Goal: Task Accomplishment & Management: Use online tool/utility

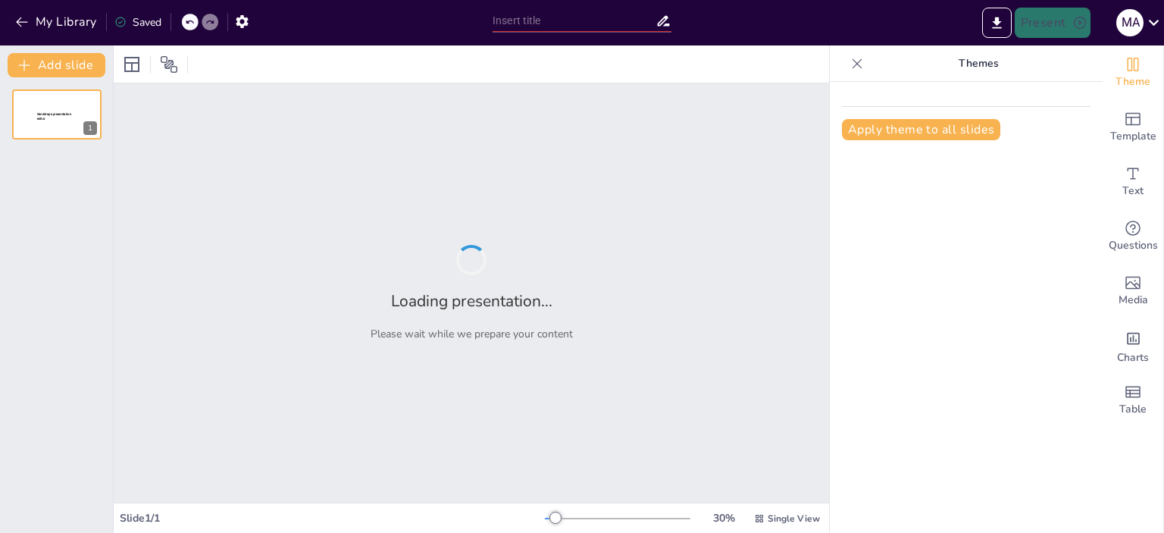
type input "New Sendsteps"
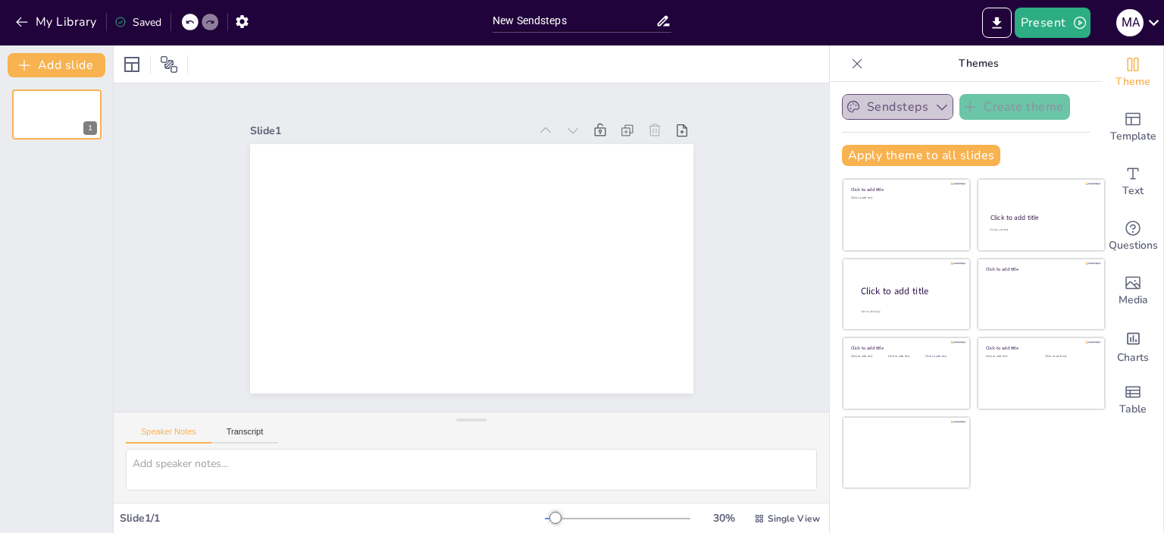
click at [934, 108] on icon "button" at bounding box center [941, 106] width 15 height 15
click at [937, 108] on icon "button" at bounding box center [942, 107] width 11 height 6
click at [954, 160] on button "Apply theme to all slides" at bounding box center [921, 155] width 158 height 21
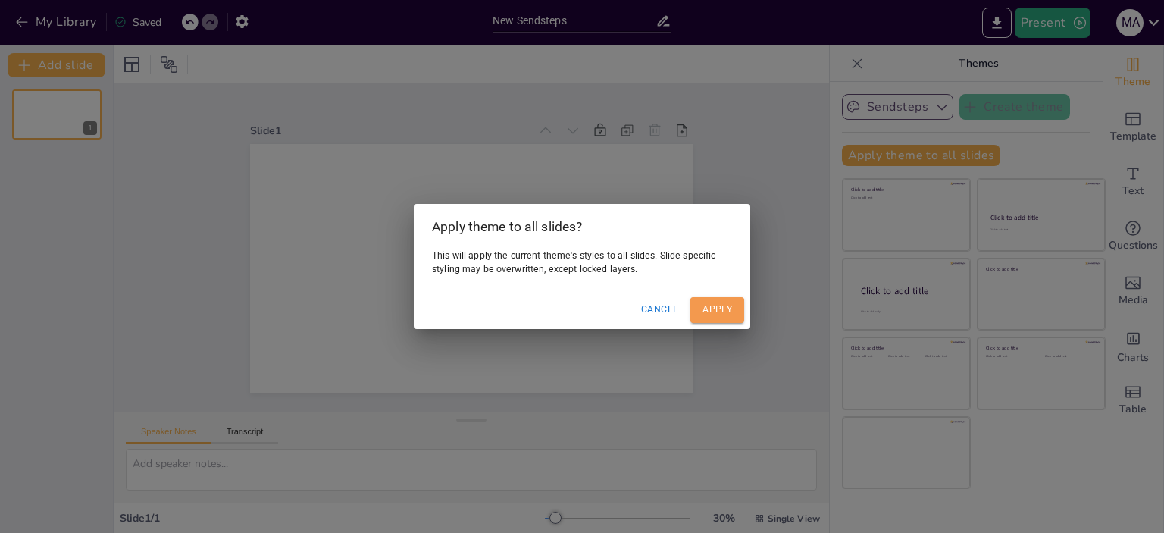
click at [706, 312] on button "Apply" at bounding box center [717, 309] width 54 height 25
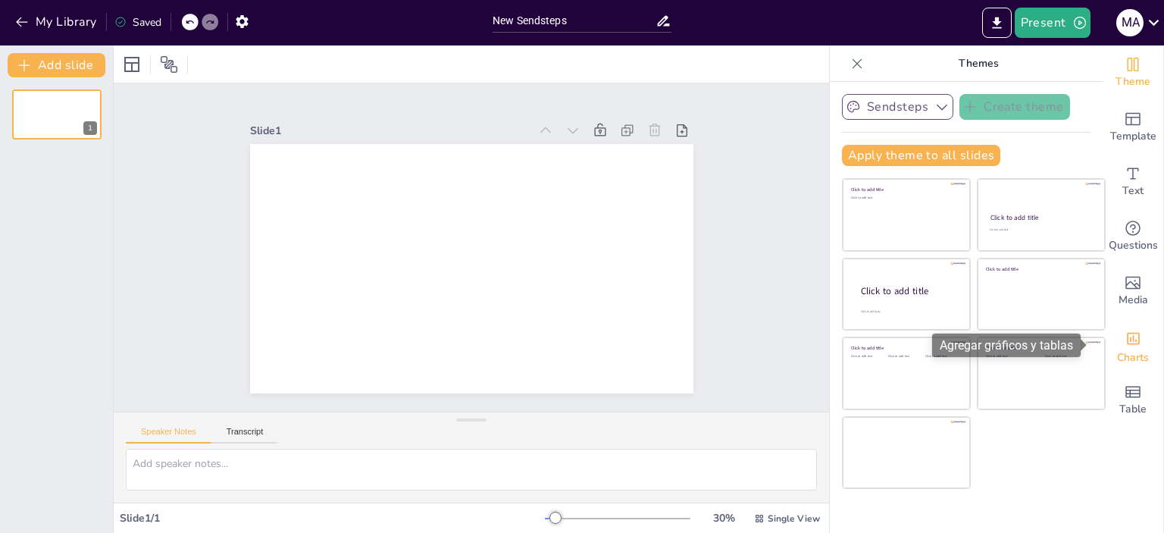
click at [1131, 350] on span "Charts" at bounding box center [1133, 357] width 32 height 17
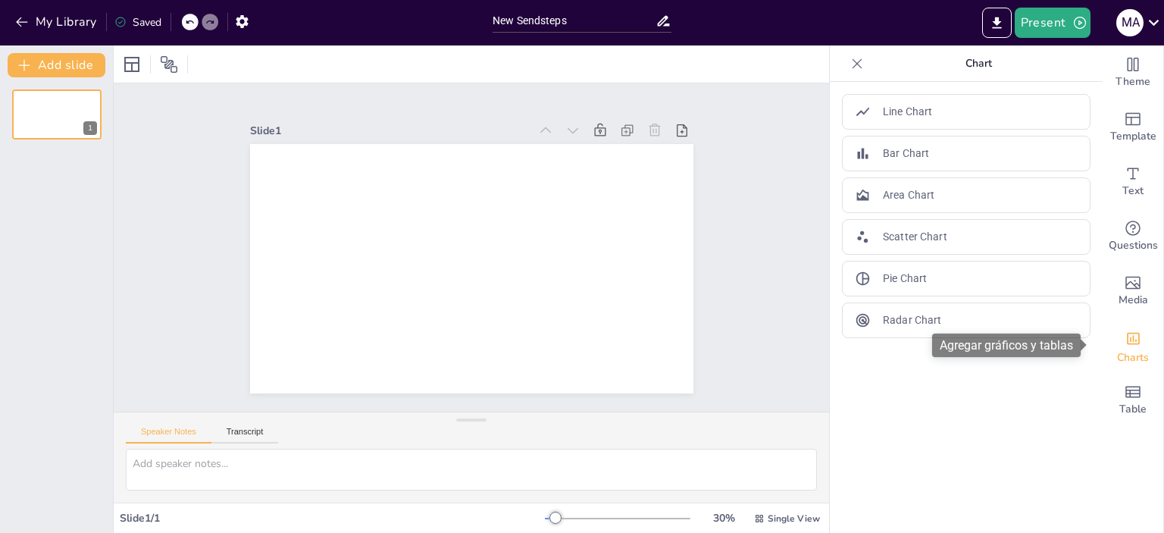
click at [1131, 350] on span "Charts" at bounding box center [1133, 357] width 32 height 17
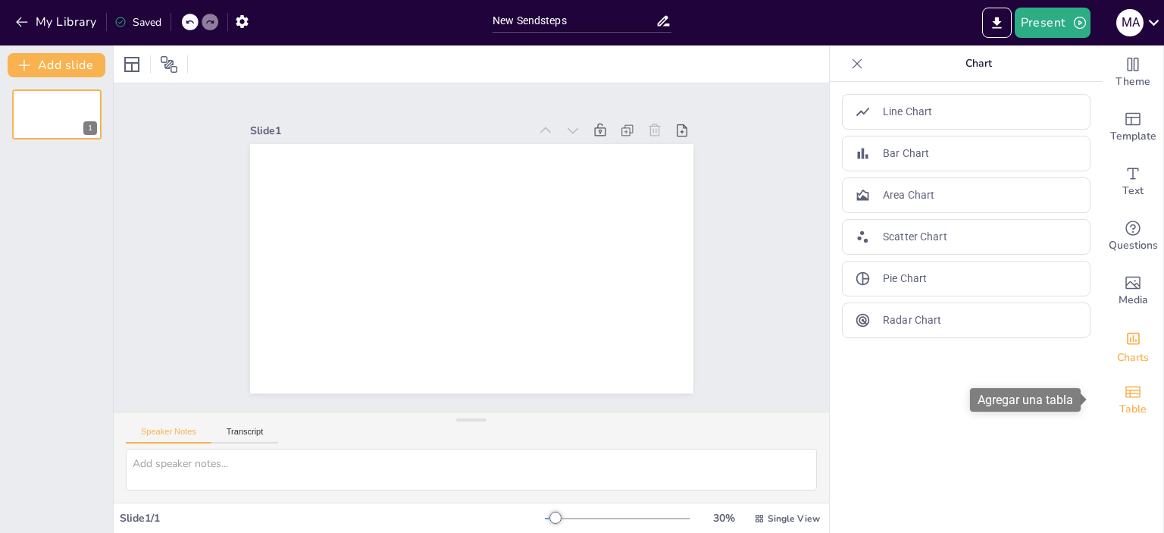
click at [1126, 386] on icon "Add a table" at bounding box center [1132, 391] width 15 height 11
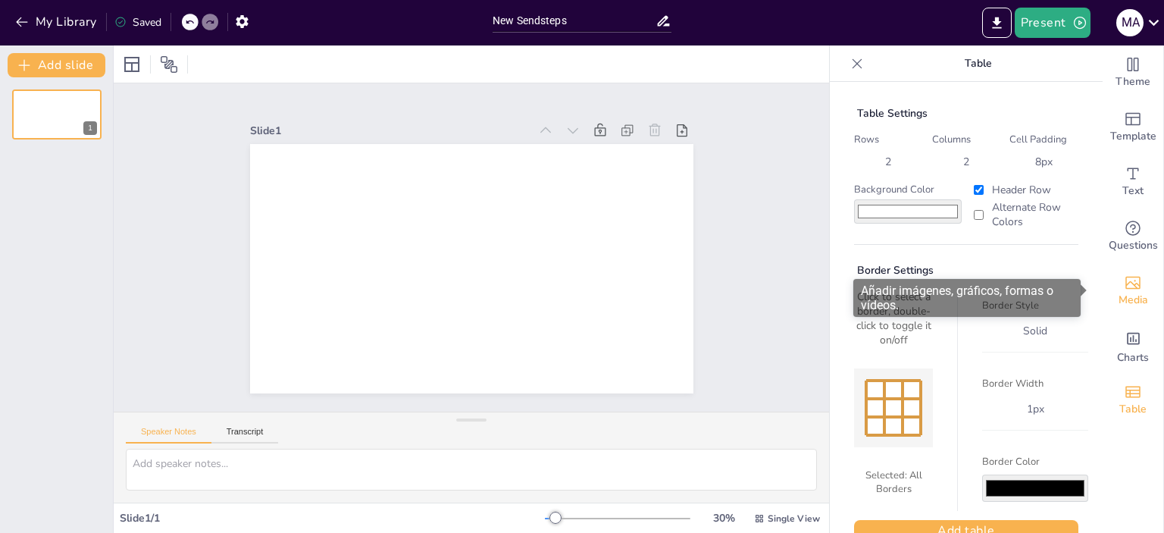
click at [1121, 269] on div "Media" at bounding box center [1133, 291] width 61 height 55
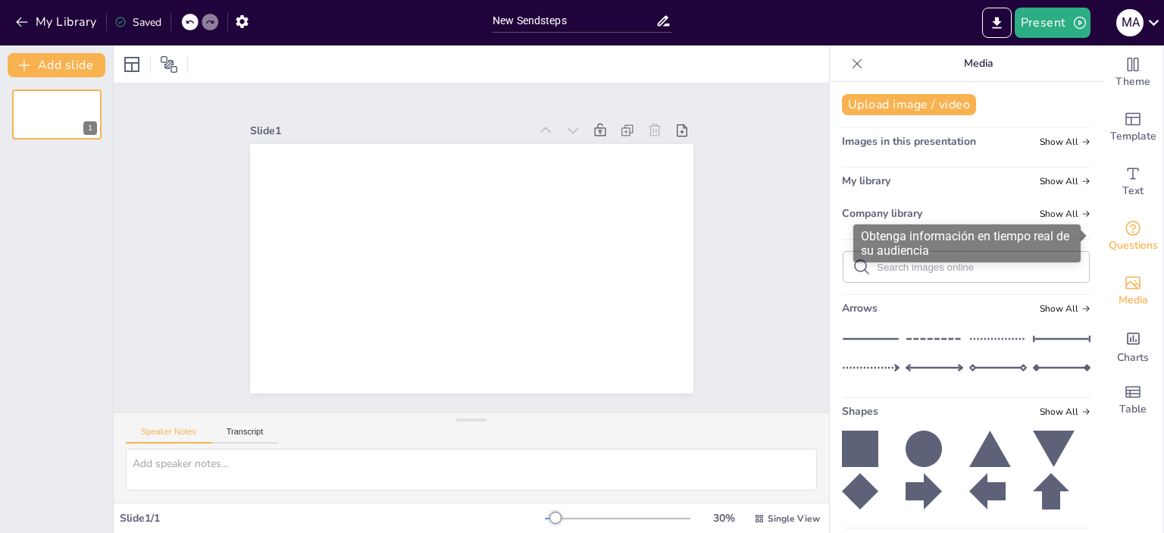
click at [1124, 230] on icon "Get real-time input from your audience" at bounding box center [1133, 228] width 18 height 18
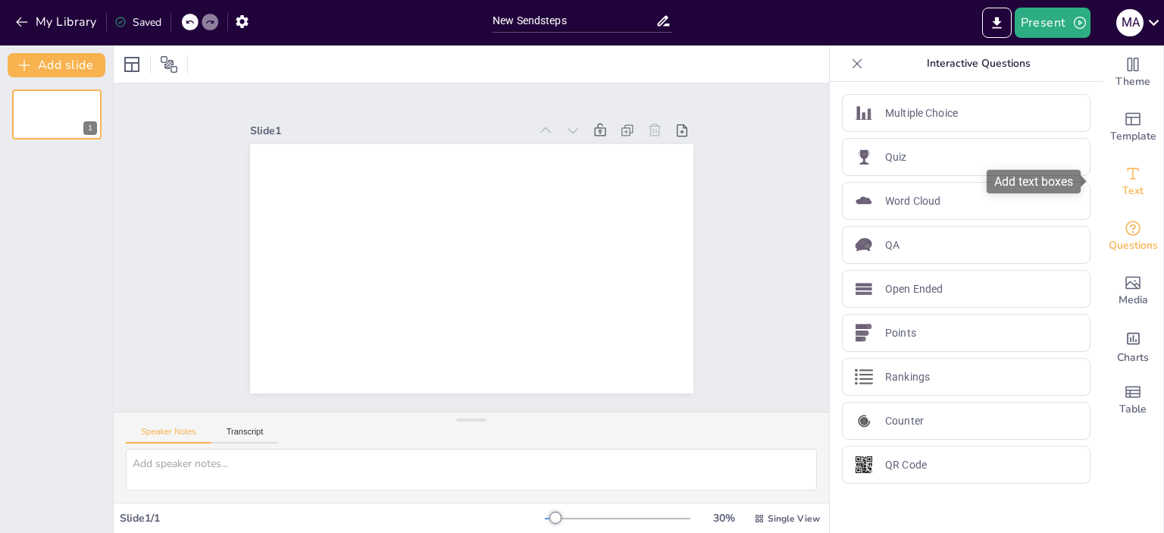
click at [1123, 186] on span "Text" at bounding box center [1132, 191] width 21 height 17
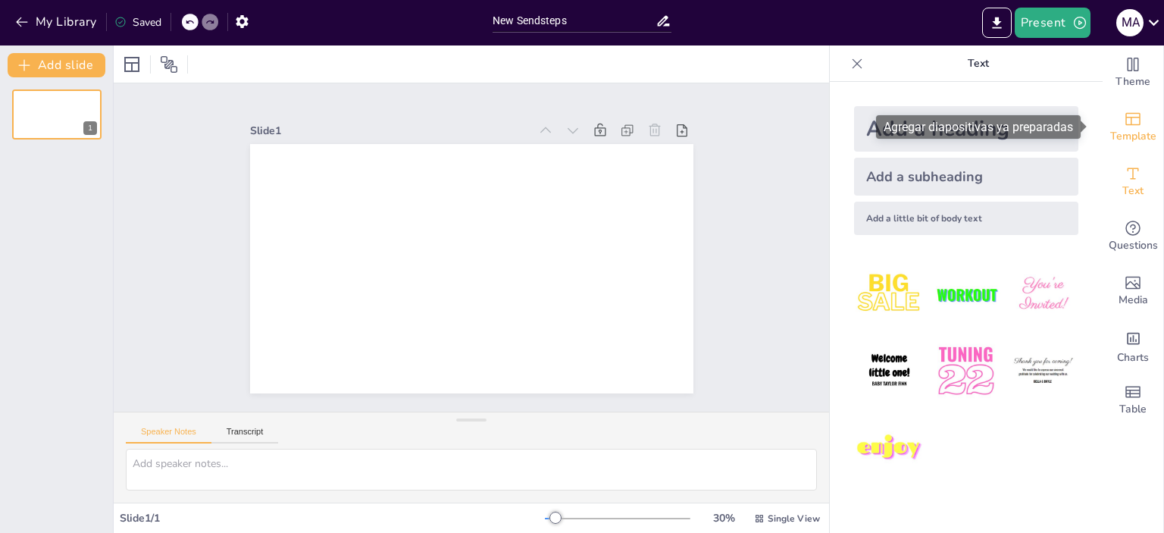
click at [1111, 123] on div "Template" at bounding box center [1133, 127] width 61 height 55
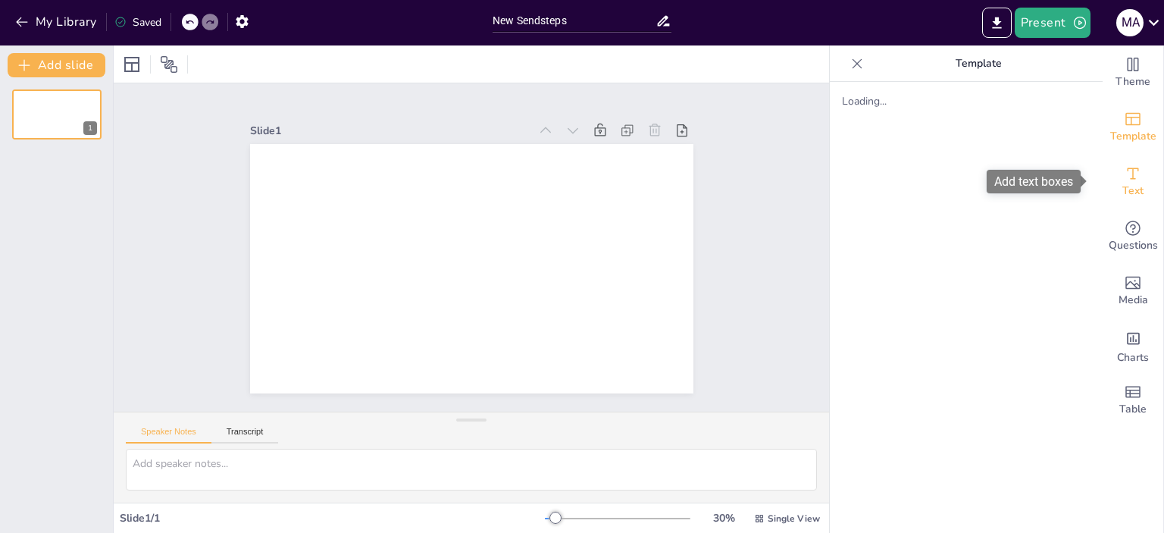
click at [1124, 174] on icon "Add text boxes" at bounding box center [1133, 173] width 18 height 18
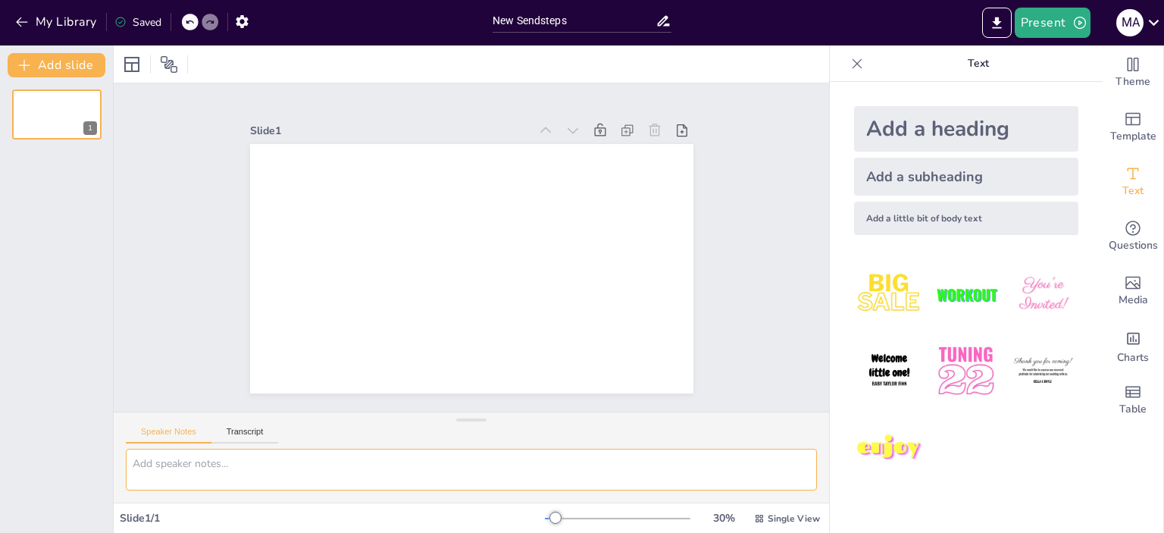
click at [202, 463] on textarea at bounding box center [471, 470] width 691 height 42
click at [249, 428] on button "Transcript" at bounding box center [244, 435] width 67 height 17
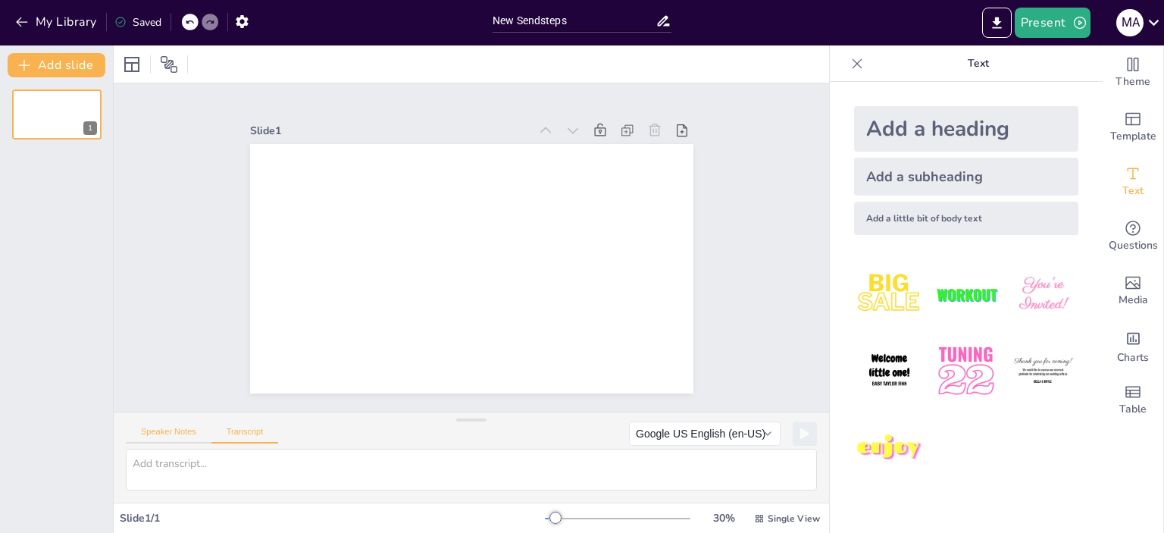
click at [158, 430] on button "Speaker Notes" at bounding box center [169, 435] width 86 height 17
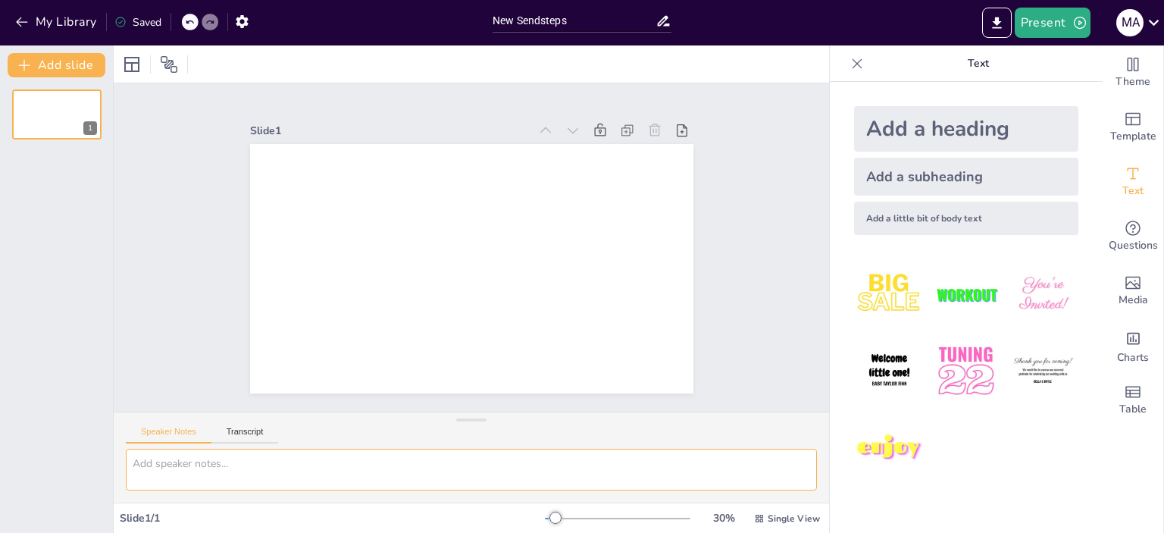
click at [221, 468] on textarea at bounding box center [471, 470] width 691 height 42
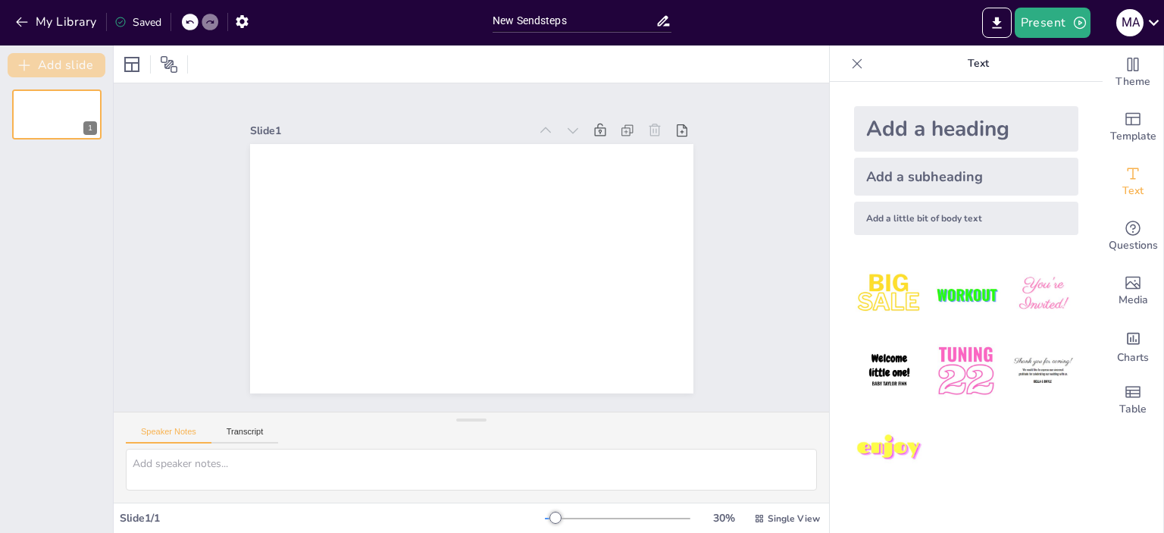
click at [77, 58] on button "Add slide" at bounding box center [57, 65] width 98 height 24
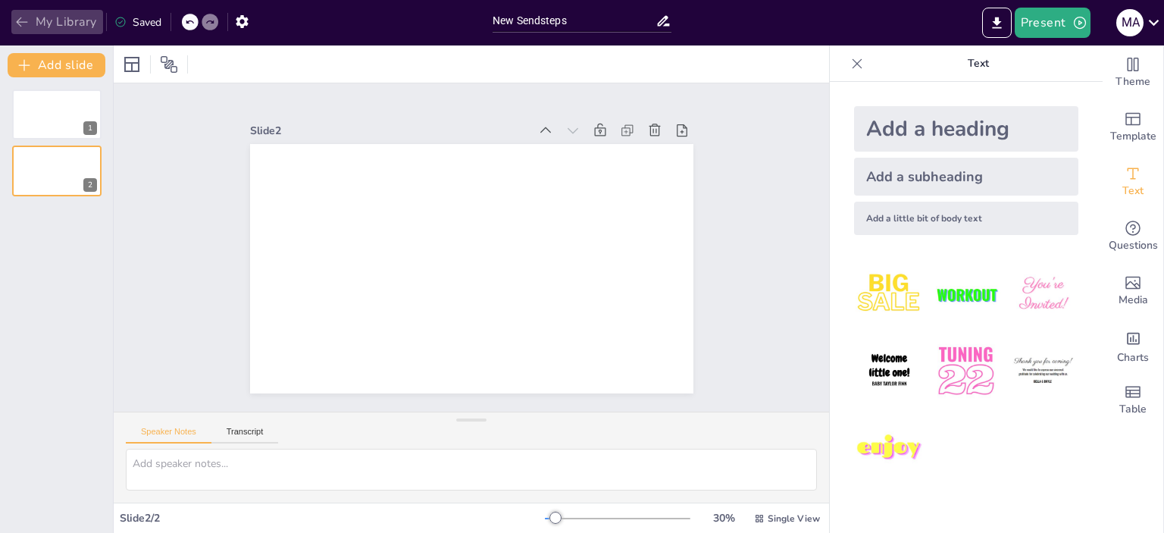
click at [67, 20] on button "My Library" at bounding box center [57, 22] width 92 height 24
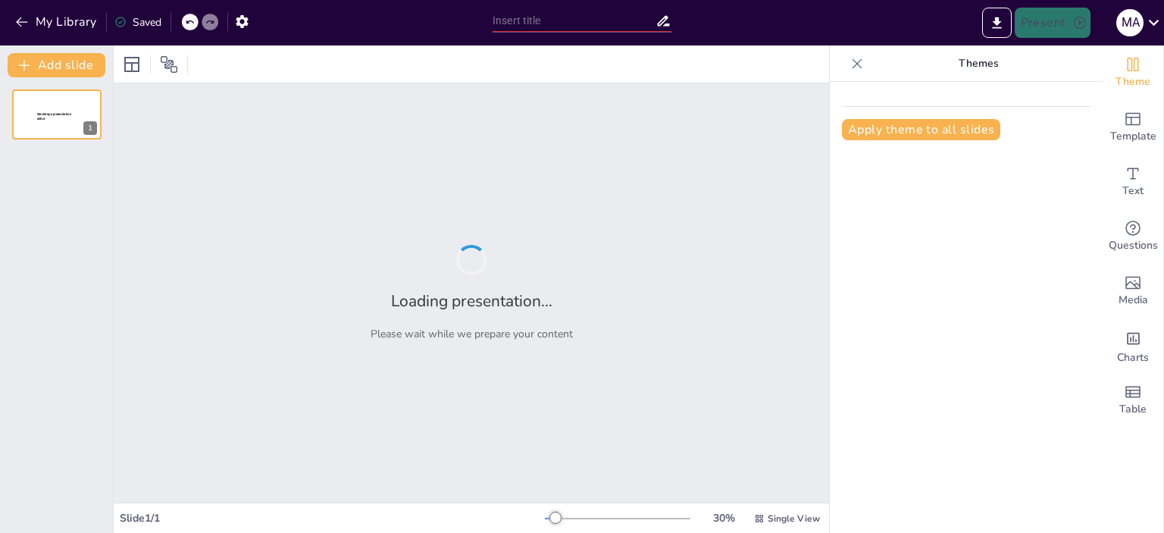
type input "Análisis Integral de la Red Vial Peruana: Diagnóstico y Propuestas de Mejora"
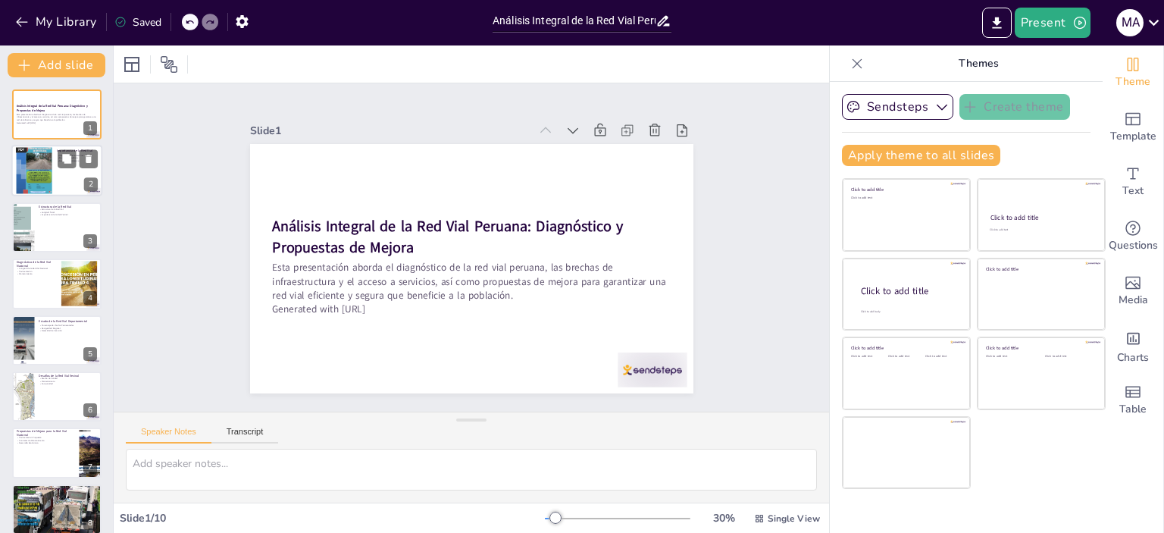
click at [55, 171] on div at bounding box center [56, 171] width 91 height 52
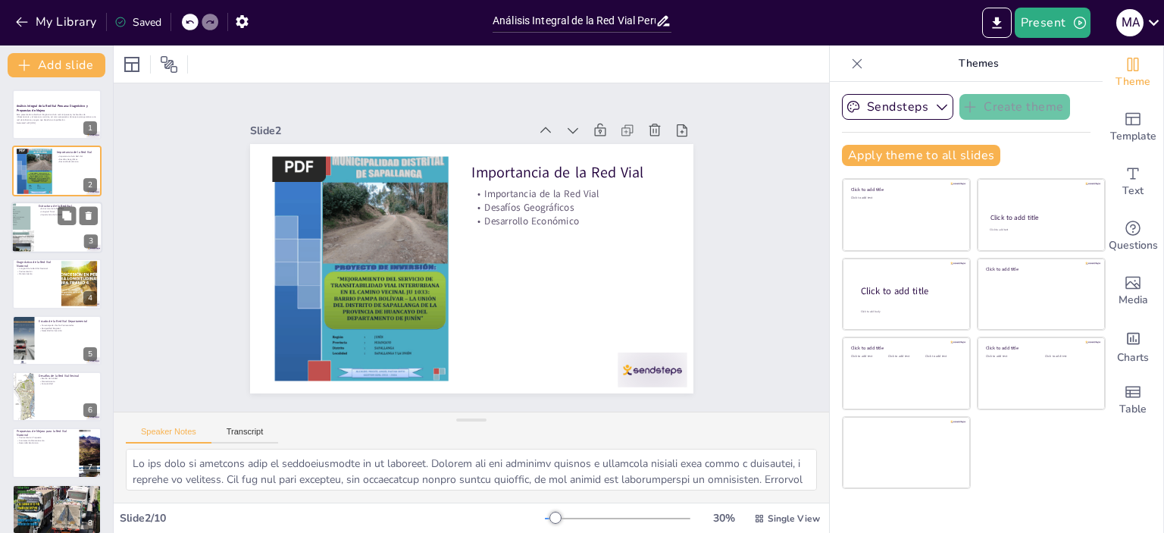
click at [55, 229] on div at bounding box center [56, 228] width 91 height 52
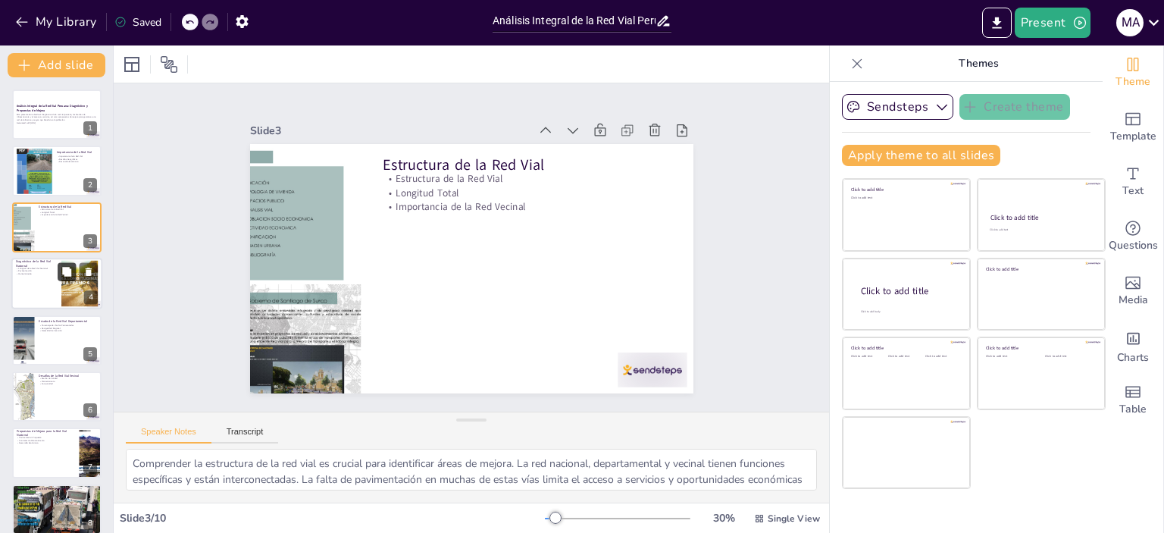
click at [61, 277] on button at bounding box center [67, 272] width 18 height 18
type textarea "La longitud de la Red Vial Nacional es un indicador importante de la capacidad …"
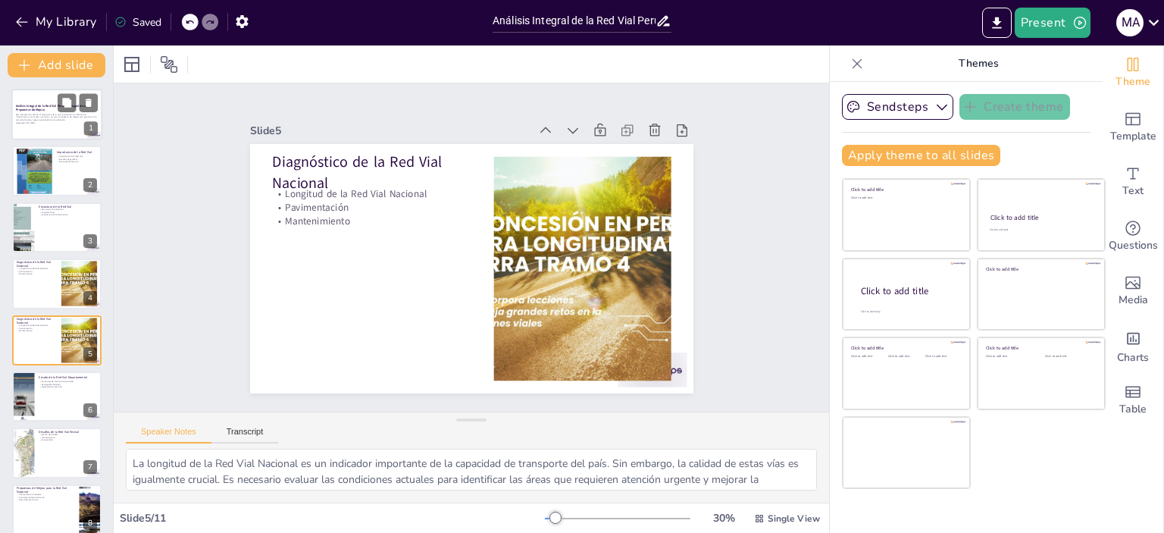
click at [23, 130] on div at bounding box center [56, 115] width 91 height 52
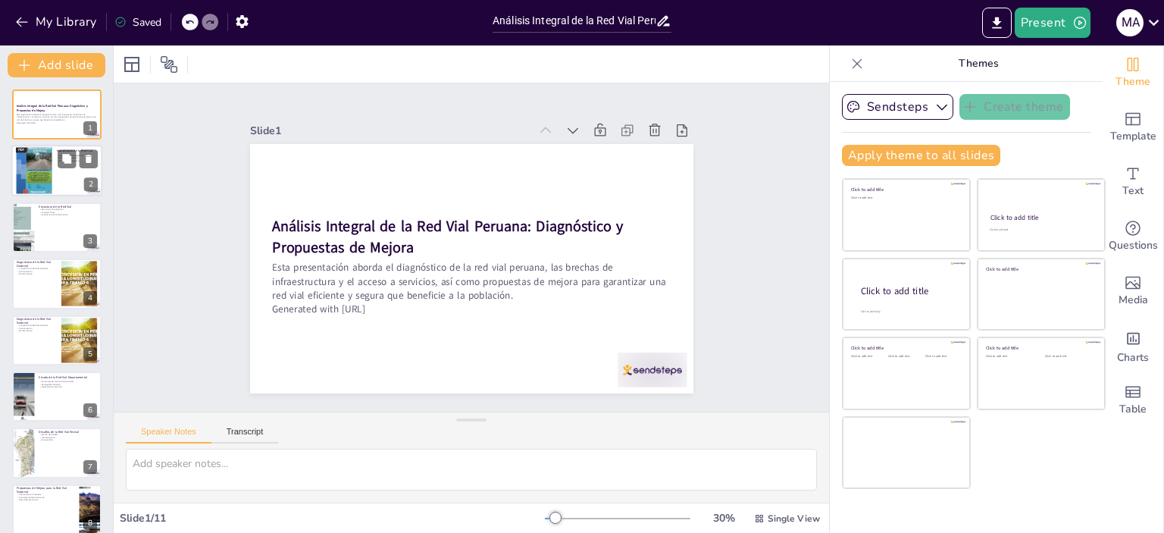
click at [27, 157] on div at bounding box center [34, 171] width 36 height 48
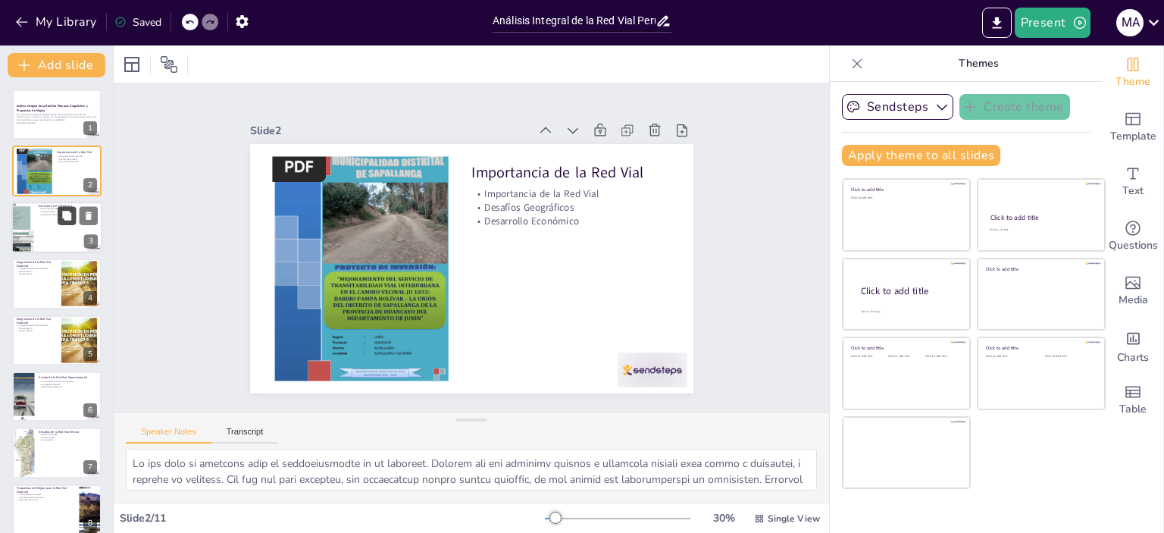
click at [68, 221] on button at bounding box center [67, 215] width 18 height 18
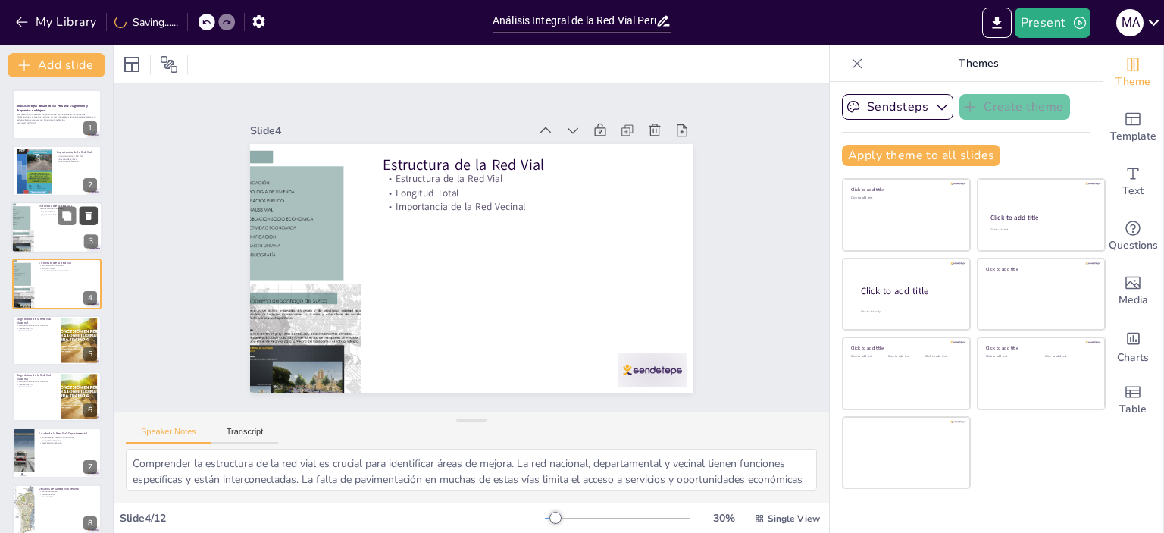
click at [88, 216] on icon at bounding box center [89, 215] width 6 height 8
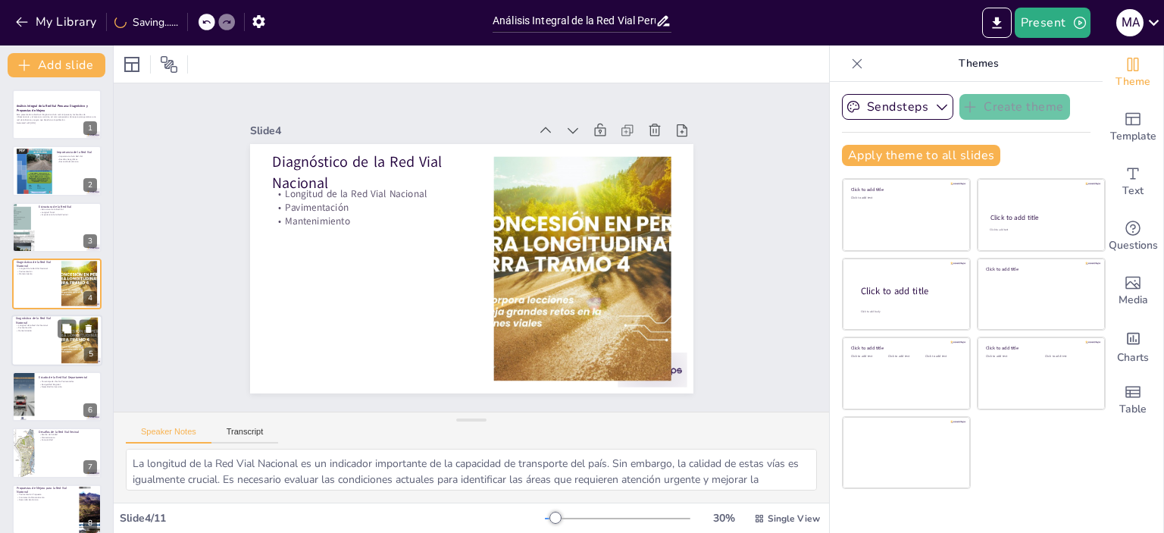
click at [35, 336] on div at bounding box center [56, 340] width 91 height 52
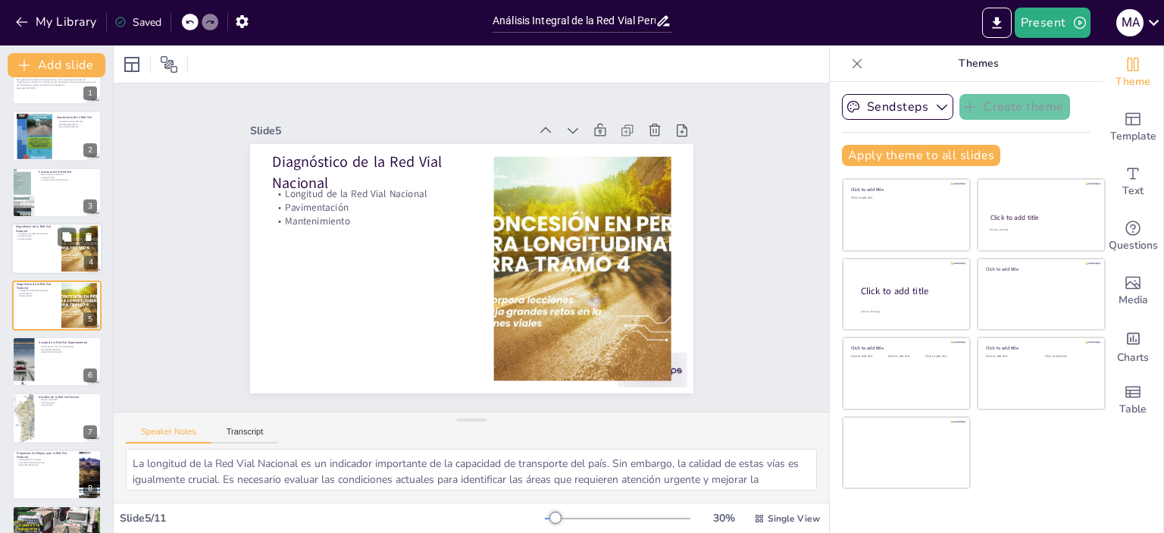
click at [18, 250] on div at bounding box center [56, 249] width 91 height 52
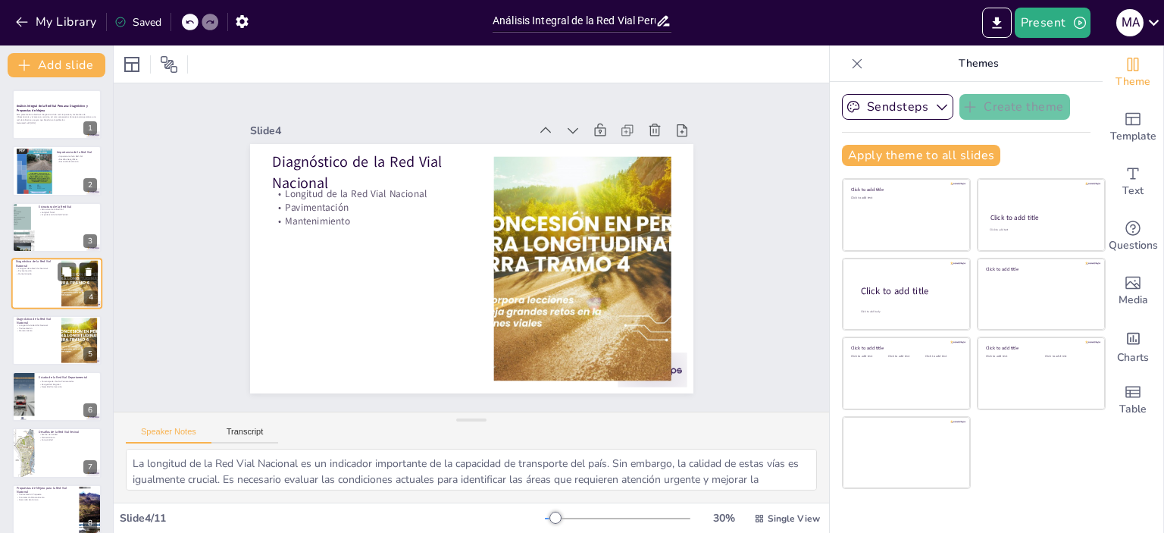
click at [86, 274] on icon at bounding box center [88, 272] width 11 height 11
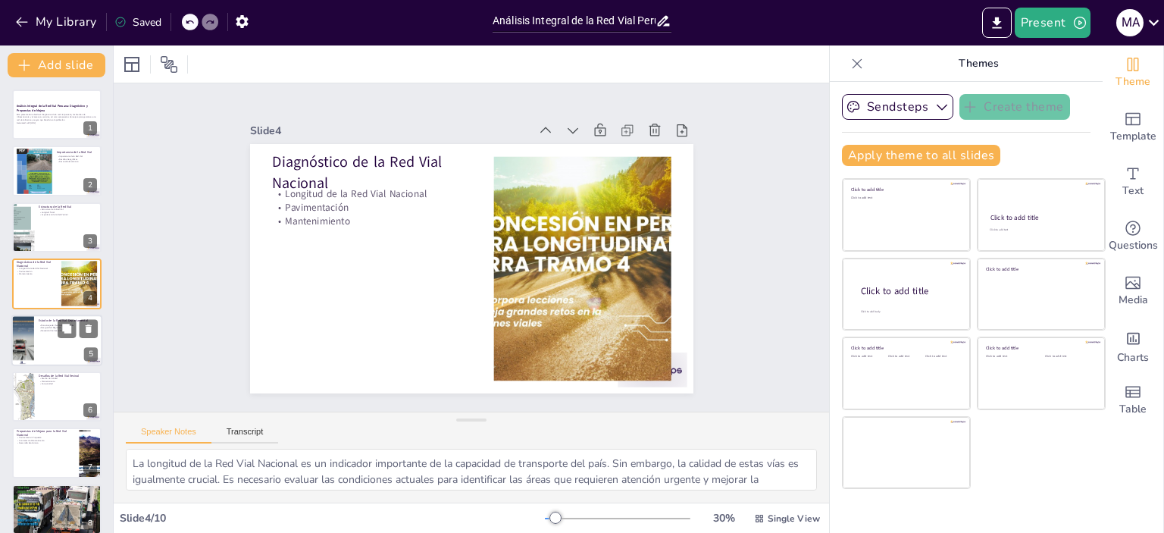
click at [31, 347] on div at bounding box center [23, 340] width 36 height 52
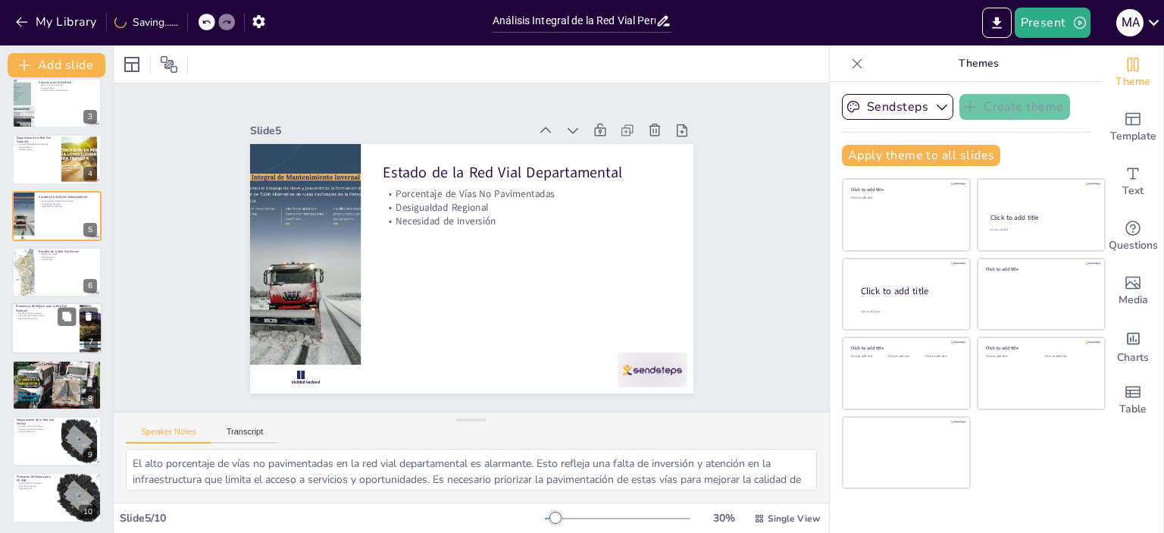
scroll to position [126, 0]
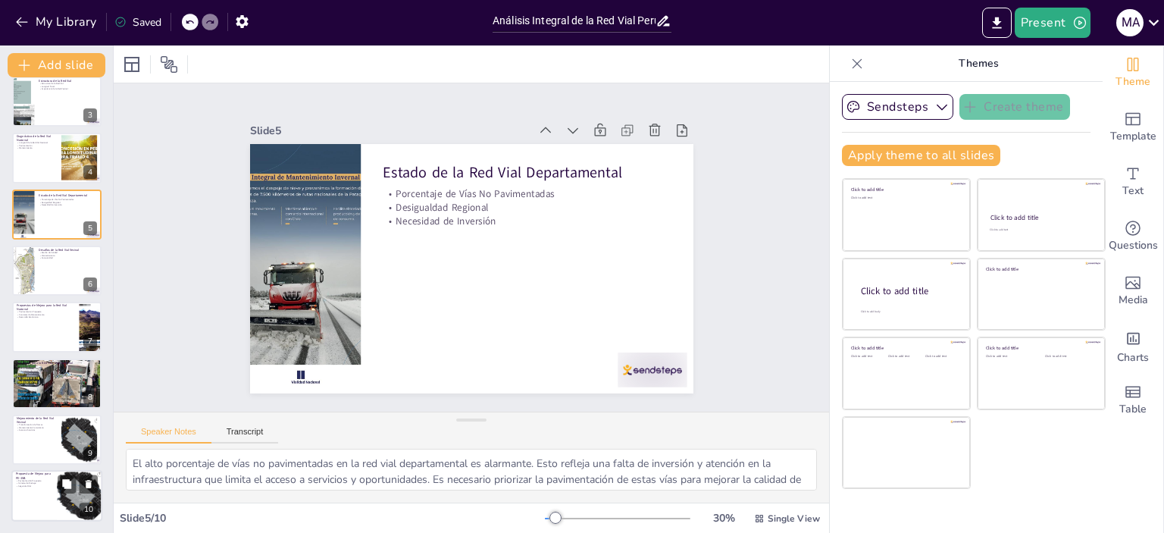
click at [30, 488] on div at bounding box center [56, 497] width 91 height 52
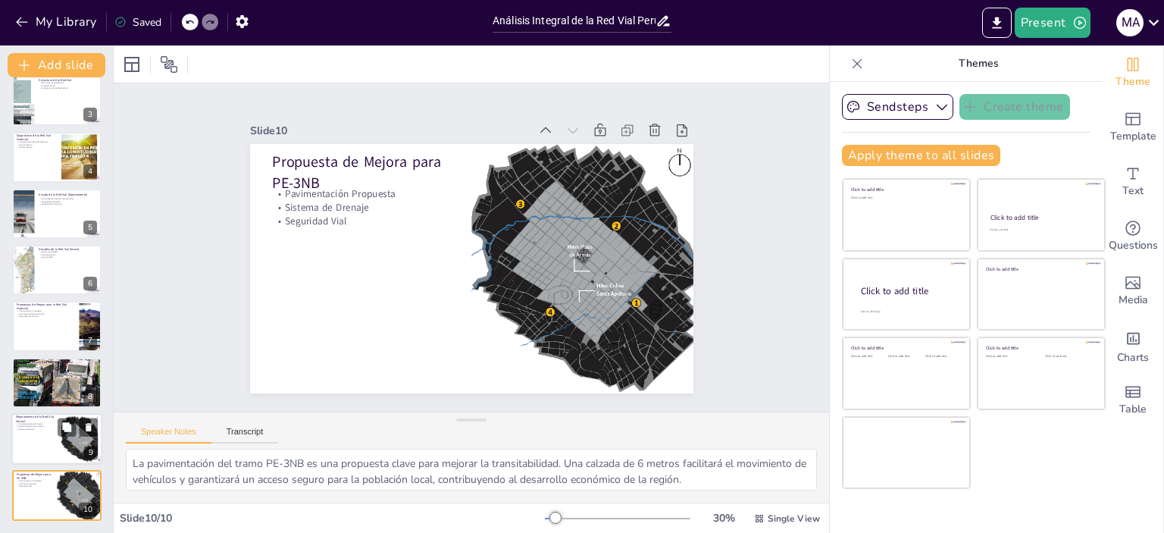
click at [23, 440] on div at bounding box center [56, 439] width 91 height 52
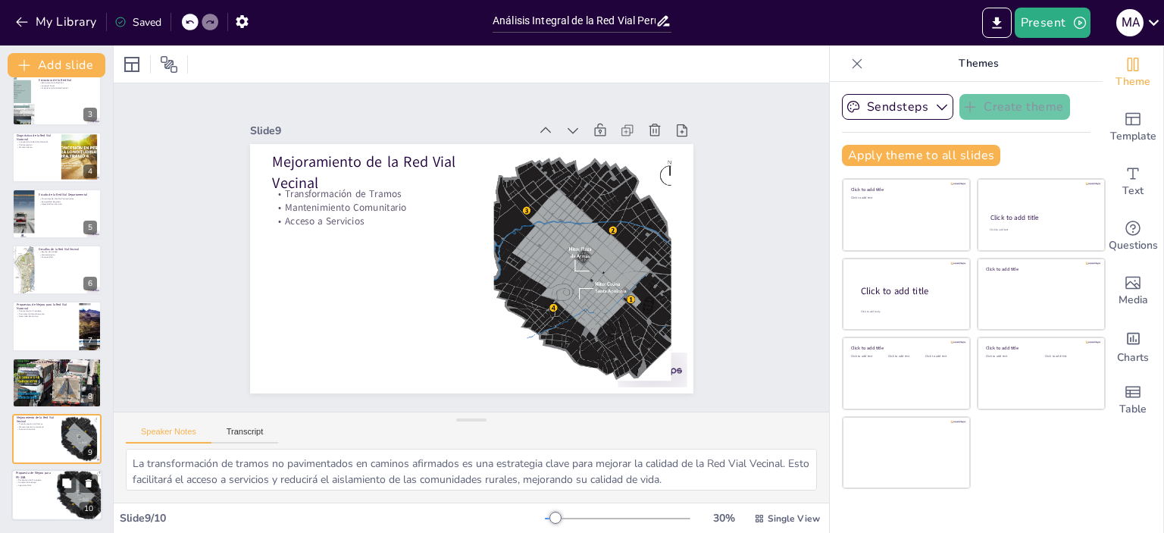
click at [24, 490] on div at bounding box center [56, 496] width 91 height 52
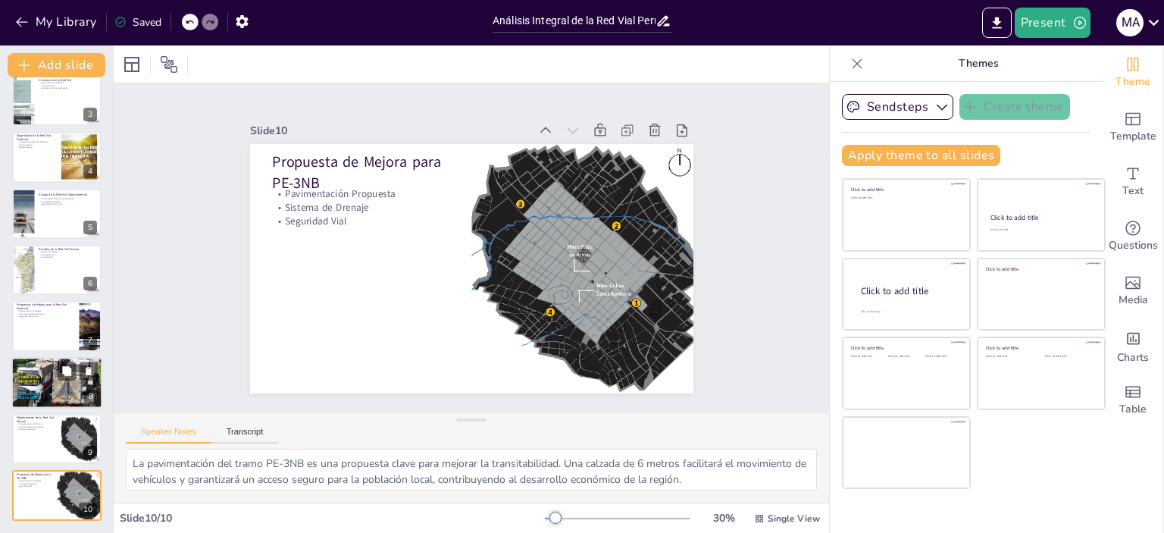
click at [30, 380] on div at bounding box center [56, 383] width 91 height 124
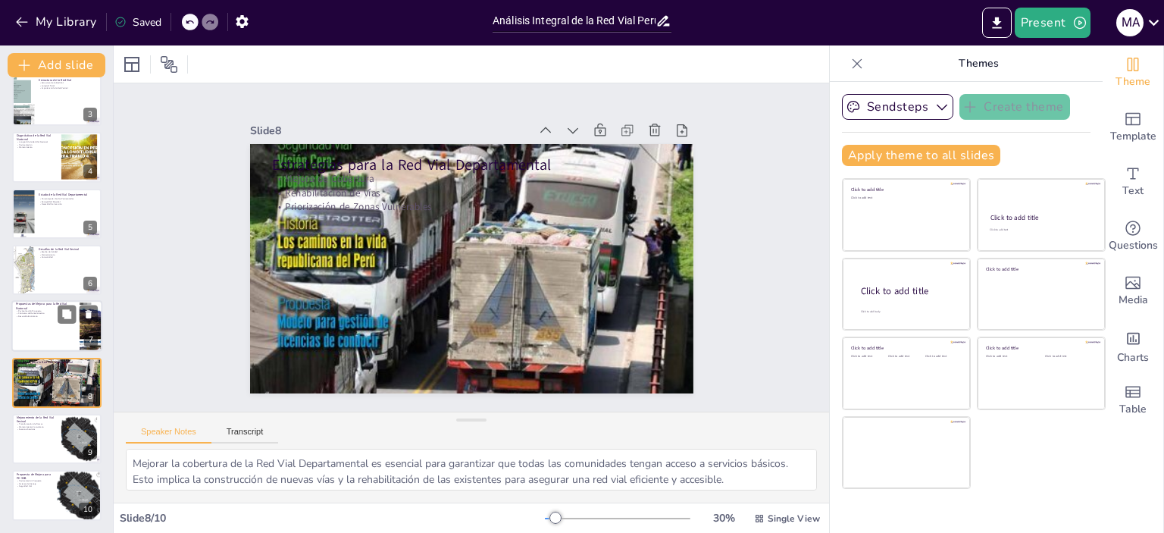
click at [33, 337] on div at bounding box center [56, 327] width 91 height 52
type textarea "La propuesta de pavimentar un 90% de la Red Vial Nacional es ambiciosa pero nec…"
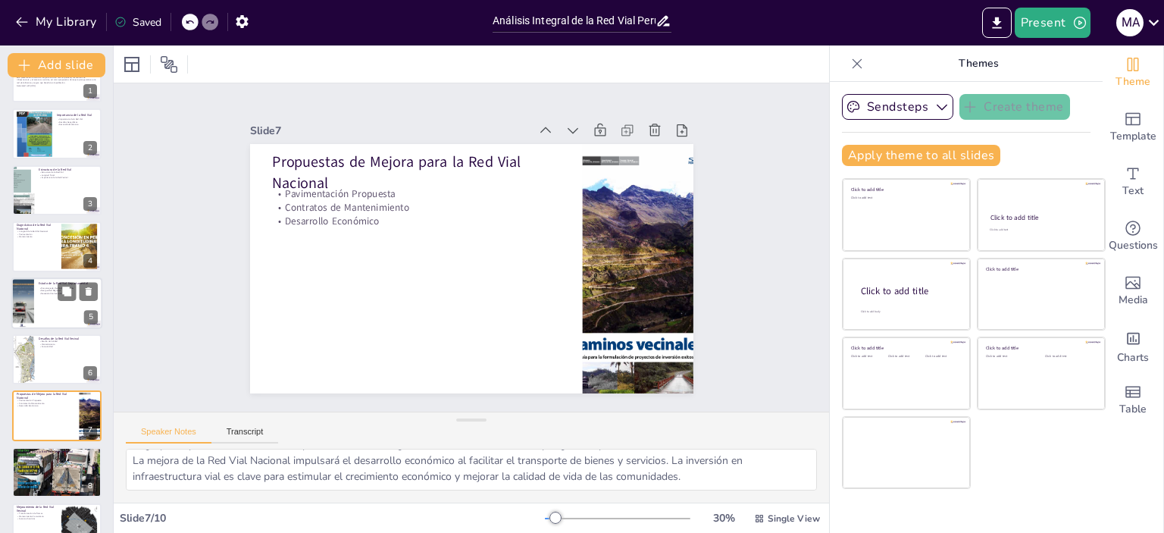
scroll to position [0, 0]
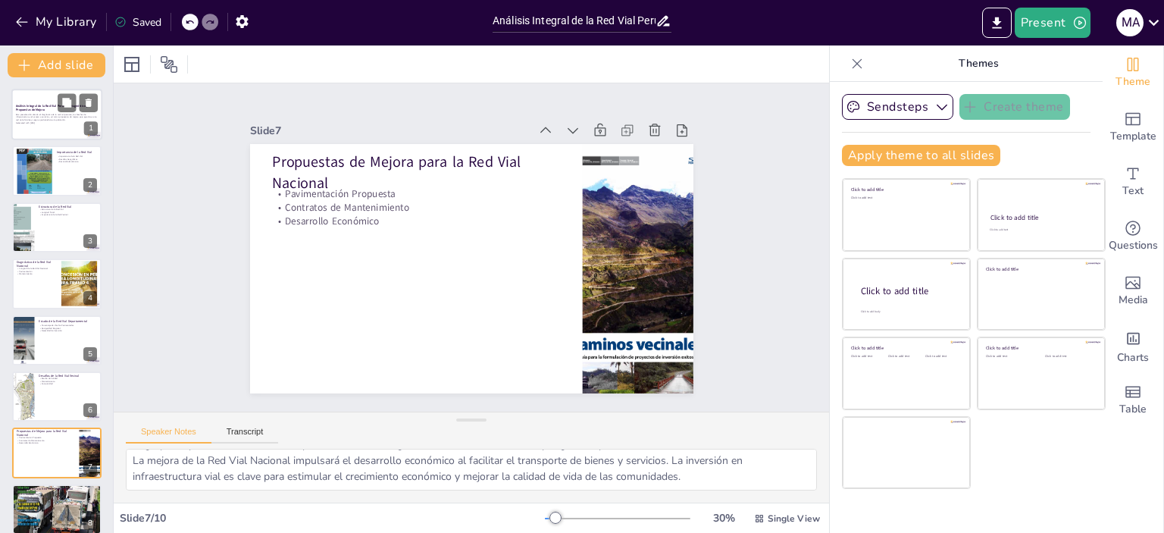
click at [39, 117] on p "Esta presentación aborda el diagnóstico de la red vial peruana, las brechas de …" at bounding box center [57, 117] width 82 height 8
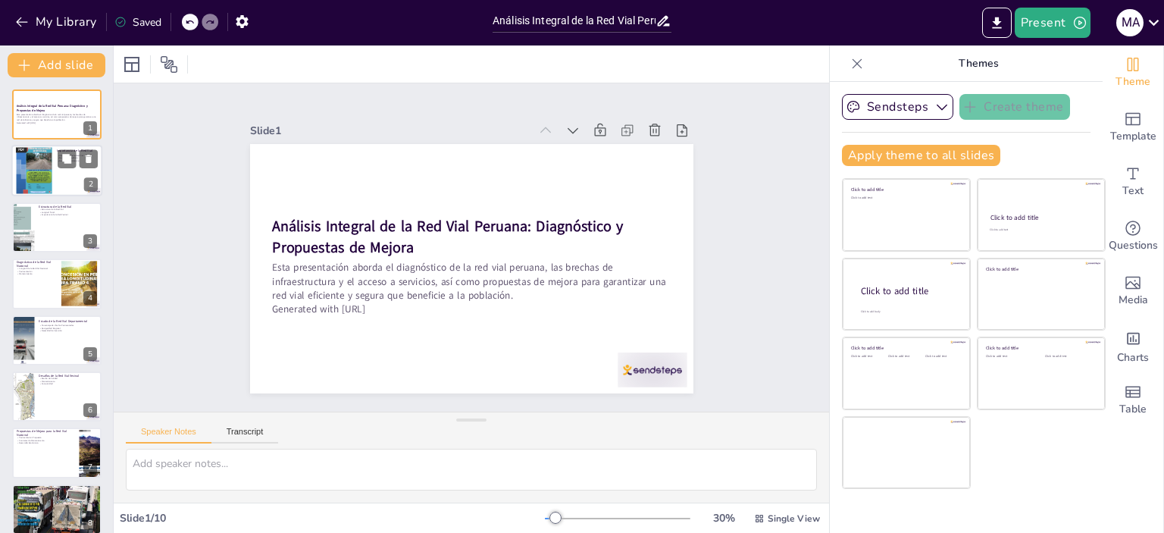
click at [39, 163] on div at bounding box center [34, 171] width 36 height 48
type textarea "La red vial es esencial para el funcionamiento de la sociedad. Permite que las …"
